Goal: Contribute content: Add original content to the website for others to see

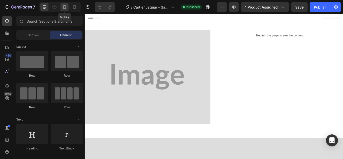
click at [65, 5] on icon at bounding box center [64, 7] width 5 height 5
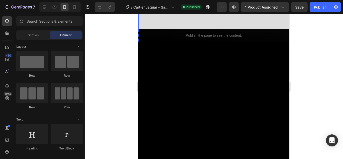
scroll to position [75, 0]
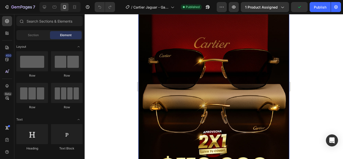
click at [187, 60] on img at bounding box center [213, 74] width 151 height 250
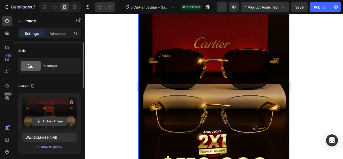
click at [50, 123] on input "file" at bounding box center [49, 121] width 35 height 9
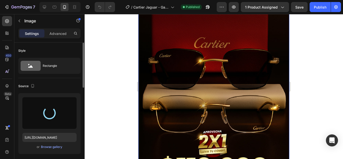
type input "[URL][DOMAIN_NAME]"
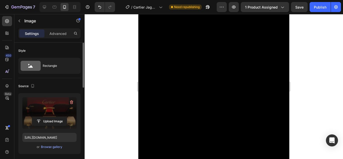
scroll to position [0, 0]
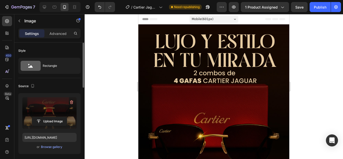
click at [203, 85] on img at bounding box center [213, 149] width 151 height 250
click at [145, 37] on img at bounding box center [213, 149] width 151 height 250
click at [253, 29] on img at bounding box center [213, 149] width 151 height 250
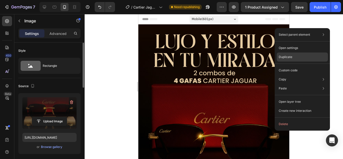
click at [285, 57] on p "Duplicate" at bounding box center [285, 57] width 14 height 5
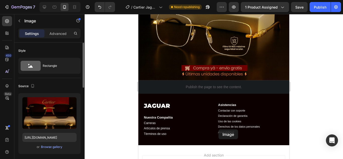
scroll to position [1833, 0]
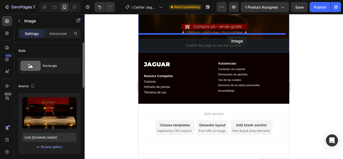
drag, startPoint x: 226, startPoint y: 75, endPoint x: 227, endPoint y: 36, distance: 39.1
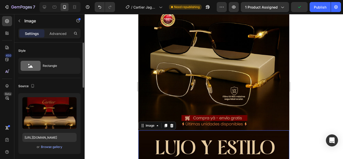
scroll to position [1518, 0]
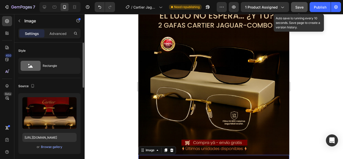
click at [296, 6] on span "Save" at bounding box center [299, 7] width 8 height 4
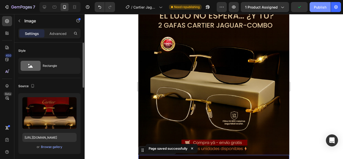
click at [321, 6] on div "Publish" at bounding box center [319, 7] width 13 height 5
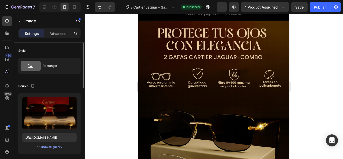
scroll to position [276, 0]
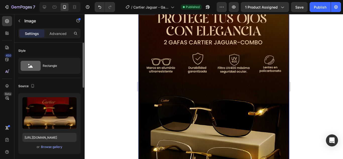
click at [202, 96] on img at bounding box center [213, 106] width 151 height 201
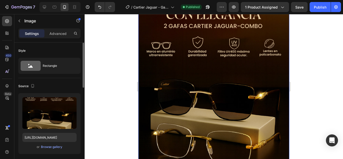
scroll to position [301, 0]
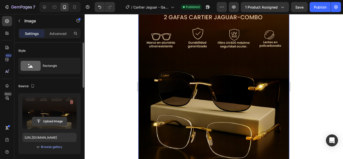
click at [54, 124] on input "file" at bounding box center [49, 121] width 35 height 9
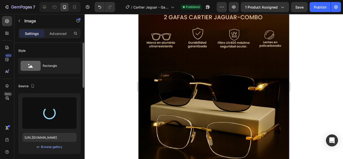
scroll to position [276, 0]
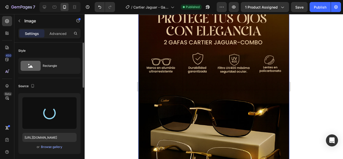
type input "[URL][DOMAIN_NAME]"
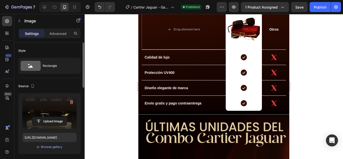
scroll to position [476, 0]
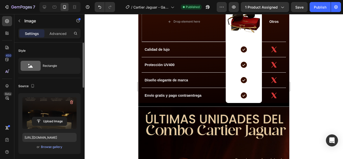
click at [234, 2] on img at bounding box center [213, 2] width 151 height 0
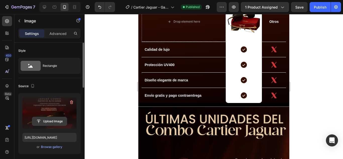
click at [52, 117] on input "file" at bounding box center [49, 121] width 35 height 9
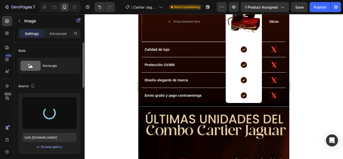
type input "[URL][DOMAIN_NAME]"
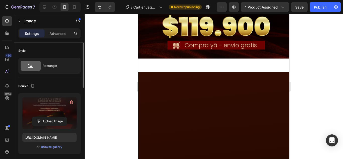
scroll to position [752, 0]
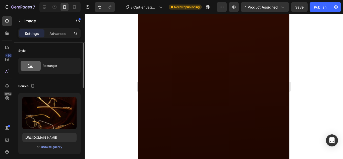
scroll to position [852, 0]
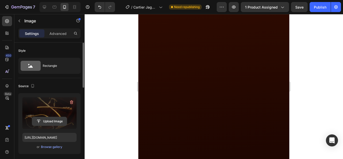
click at [43, 122] on input "file" at bounding box center [49, 121] width 35 height 9
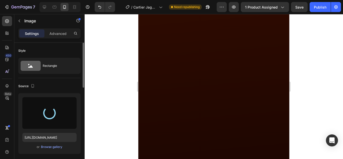
type input "[URL][DOMAIN_NAME]"
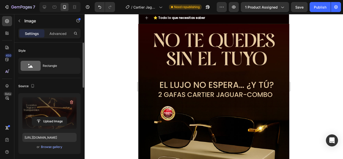
scroll to position [1404, 0]
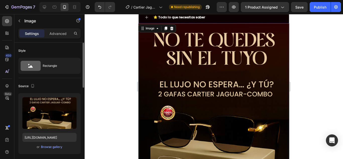
click at [227, 115] on img at bounding box center [213, 123] width 151 height 200
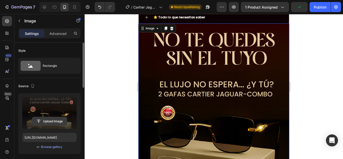
click at [50, 117] on input "file" at bounding box center [49, 121] width 35 height 9
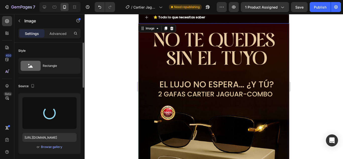
type input "[URL][DOMAIN_NAME]"
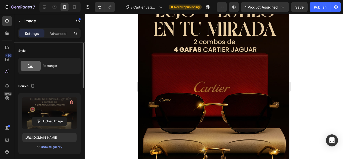
scroll to position [1655, 0]
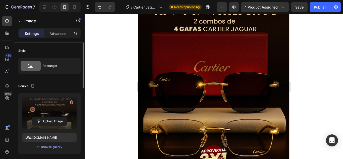
click at [213, 88] on img at bounding box center [213, 98] width 151 height 250
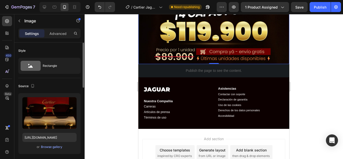
scroll to position [1755, 0]
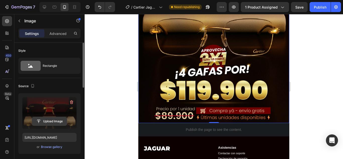
click at [49, 119] on input "file" at bounding box center [49, 121] width 35 height 9
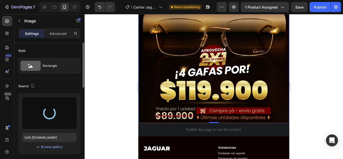
type input "[URL][DOMAIN_NAME]"
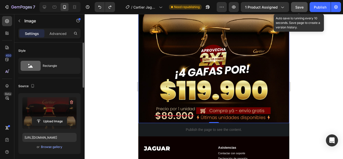
click at [300, 7] on span "Save" at bounding box center [299, 7] width 8 height 4
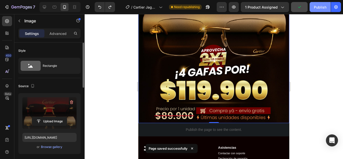
click at [314, 9] on div "Publish" at bounding box center [319, 7] width 13 height 5
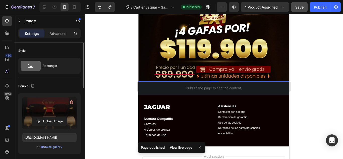
scroll to position [1805, 0]
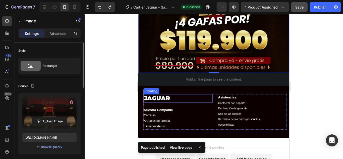
click at [158, 94] on h2 "JAGUAR" at bounding box center [177, 98] width 69 height 9
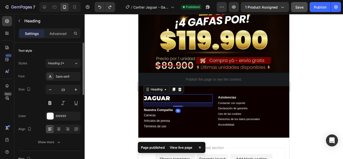
click at [158, 94] on h2 "JAGUAR" at bounding box center [177, 98] width 69 height 9
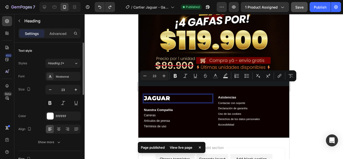
click at [164, 95] on p "JAGUAR" at bounding box center [178, 99] width 68 height 8
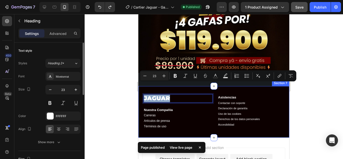
drag, startPoint x: 169, startPoint y: 87, endPoint x: 142, endPoint y: 88, distance: 27.4
click at [142, 88] on div "JAGUAR Heading 16 Nuestra Compañía Carreras Artículos de prensa Términos de uso…" at bounding box center [213, 111] width 151 height 51
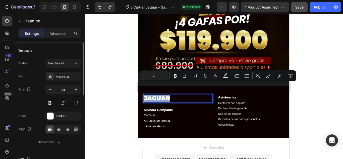
click at [147, 95] on p "JAGUAR" at bounding box center [178, 99] width 68 height 8
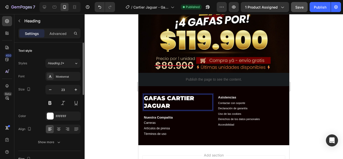
click at [171, 95] on p "GAFAS CARTIER JAGUAR" at bounding box center [178, 102] width 68 height 15
drag, startPoint x: 174, startPoint y: 94, endPoint x: 143, endPoint y: 86, distance: 31.8
click at [143, 94] on h2 "GAFAS CARTIER JAGUAR" at bounding box center [177, 102] width 69 height 16
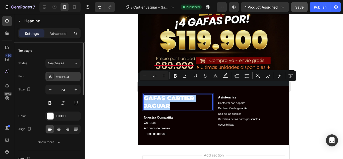
click at [67, 77] on div "Montserrat" at bounding box center [68, 76] width 24 height 5
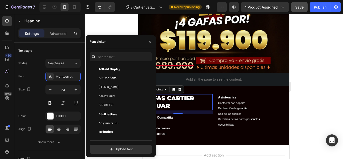
scroll to position [50, 0]
click at [108, 103] on span "Aboreto" at bounding box center [106, 104] width 15 height 5
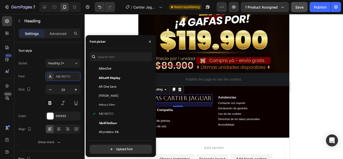
click at [186, 137] on div "Add section Choose templates inspired by CRO experts Generate layout from URL o…" at bounding box center [213, 162] width 151 height 50
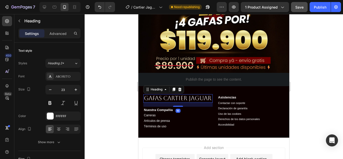
click at [153, 95] on p "GAFAS CARTIER JAGUAR" at bounding box center [178, 99] width 68 height 8
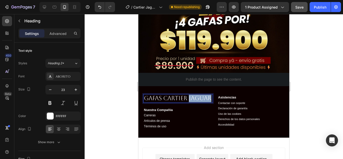
click at [153, 95] on p "GAFAS CARTIER JAGUAR" at bounding box center [178, 99] width 68 height 8
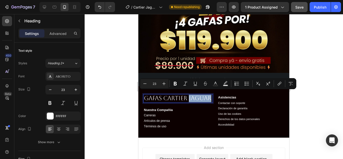
click at [166, 95] on p "GAFAS CARTIER JAGUAR" at bounding box center [178, 99] width 68 height 8
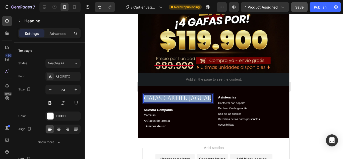
drag, startPoint x: 171, startPoint y: 94, endPoint x: 254, endPoint y: 97, distance: 83.0
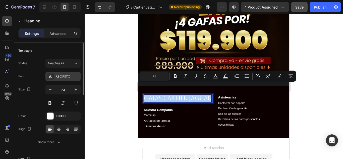
click at [71, 75] on div "Aboreto" at bounding box center [68, 76] width 24 height 5
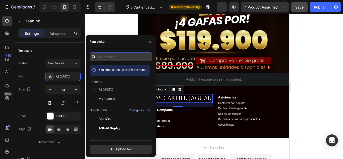
click at [108, 57] on input "text" at bounding box center [121, 56] width 62 height 9
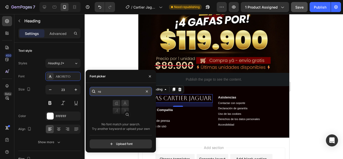
type input "r"
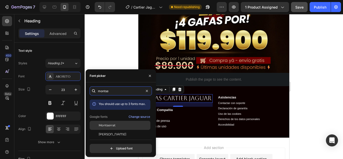
type input "montse"
click at [112, 123] on span "Montserrat" at bounding box center [107, 125] width 17 height 5
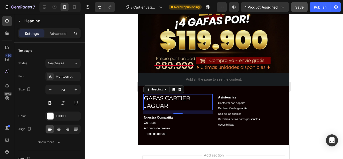
click at [299, 103] on div at bounding box center [213, 86] width 258 height 145
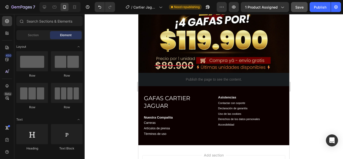
click at [316, 90] on div at bounding box center [213, 86] width 258 height 145
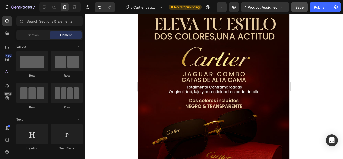
scroll to position [0, 0]
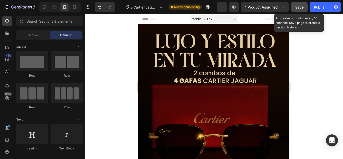
click at [297, 5] on span "Save" at bounding box center [299, 7] width 8 height 4
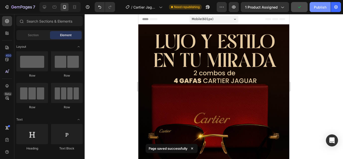
click at [322, 8] on div "Publish" at bounding box center [319, 7] width 13 height 5
